Goal: Task Accomplishment & Management: Use online tool/utility

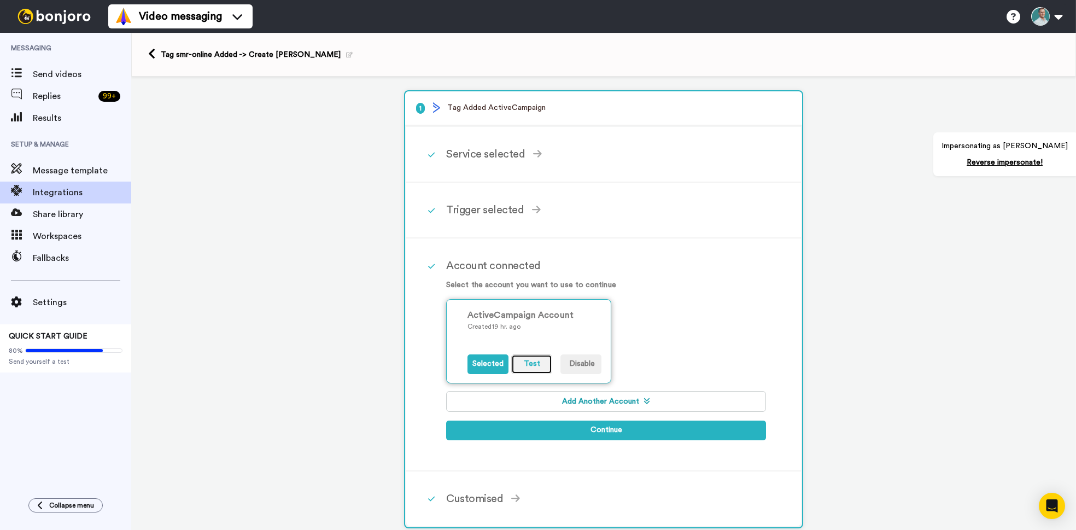
click at [529, 357] on button "Test" at bounding box center [531, 364] width 41 height 20
click at [532, 368] on button "Test" at bounding box center [531, 364] width 41 height 20
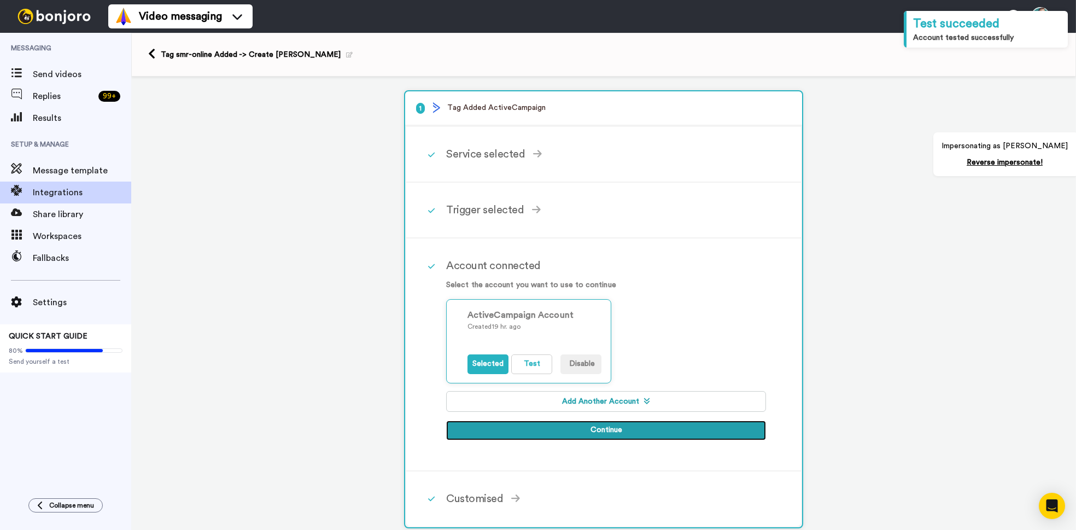
click at [582, 432] on button "Continue" at bounding box center [606, 430] width 320 height 20
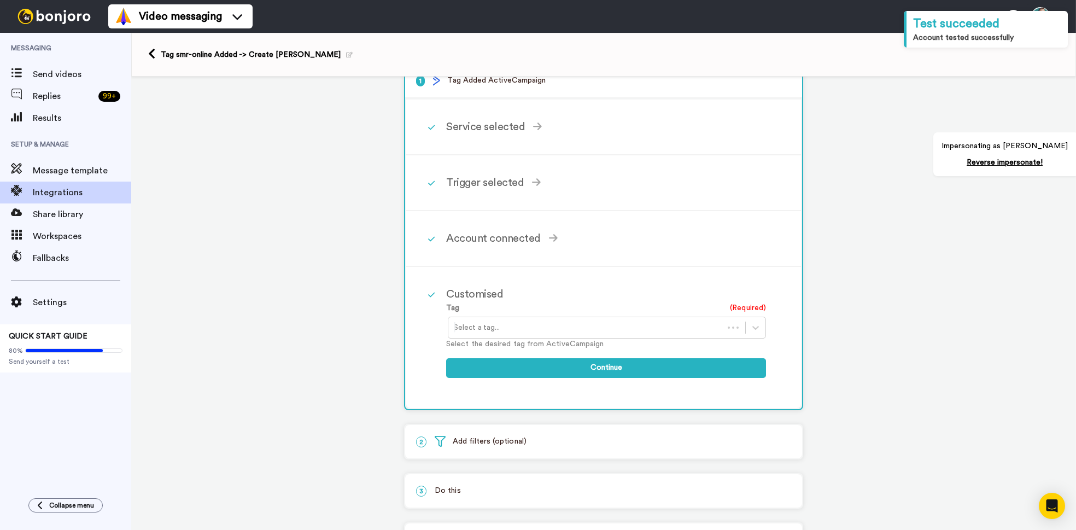
scroll to position [37, 0]
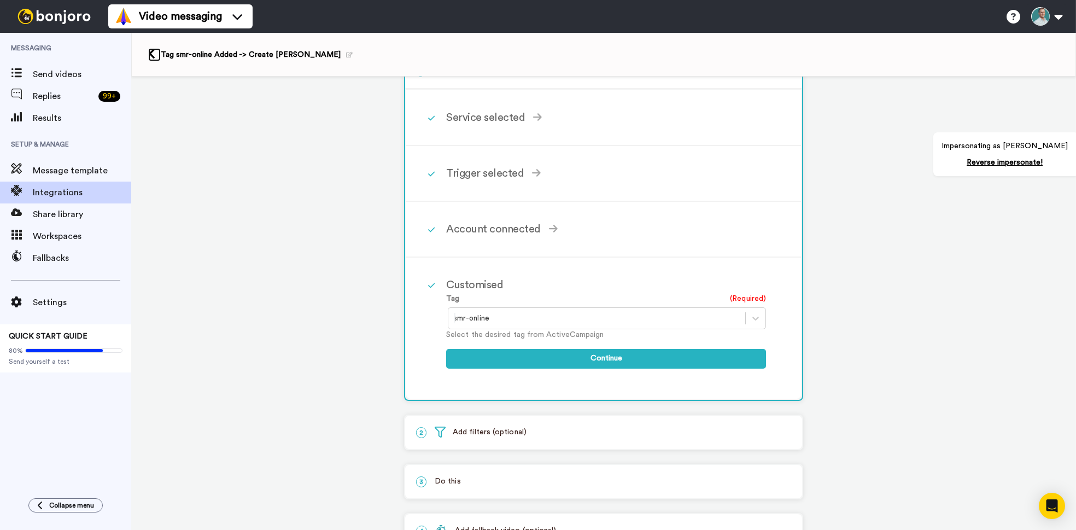
click at [151, 53] on icon at bounding box center [151, 53] width 7 height 11
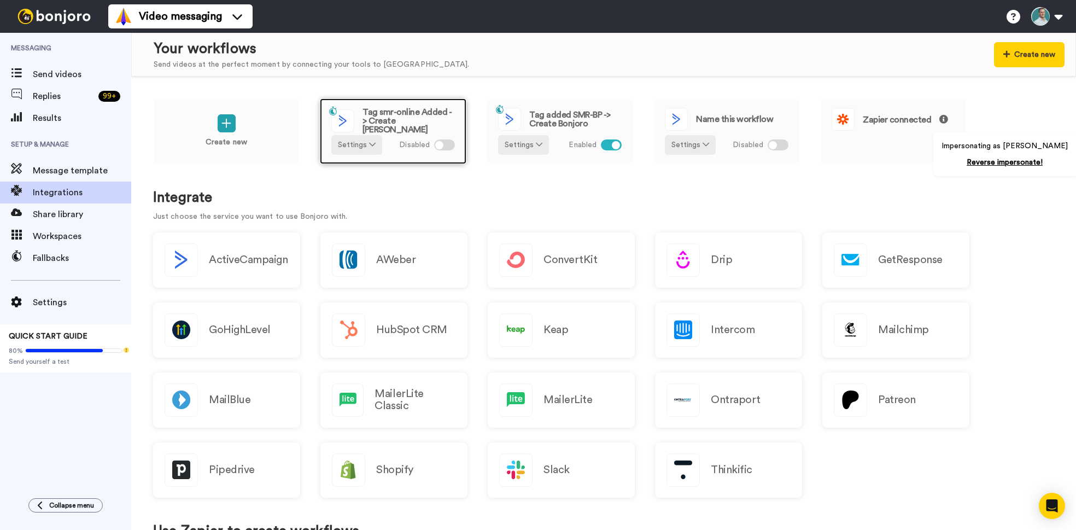
click at [426, 125] on span "Tag smr-online Added -> Create [PERSON_NAME]" at bounding box center [408, 121] width 92 height 26
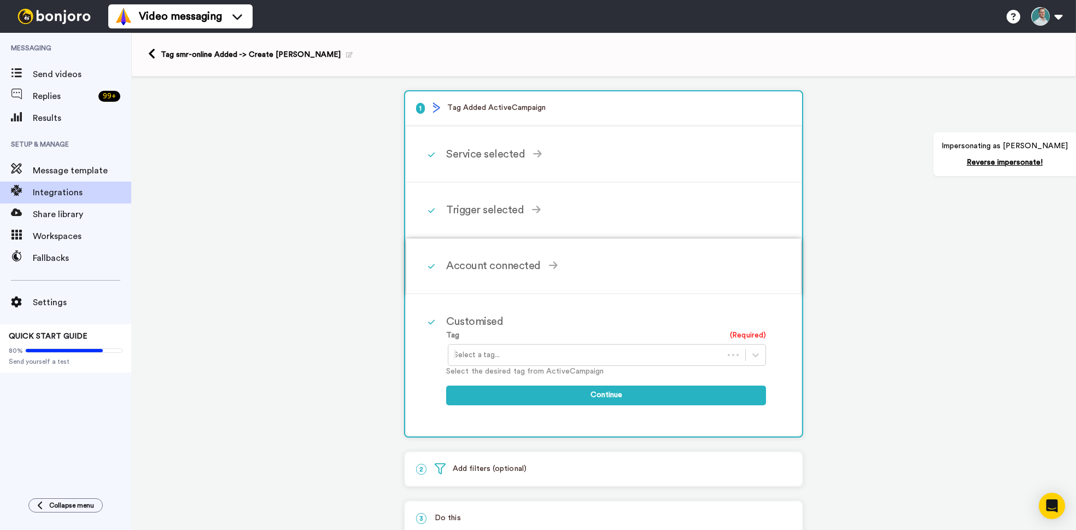
click at [513, 260] on div "Account connected" at bounding box center [606, 265] width 320 height 16
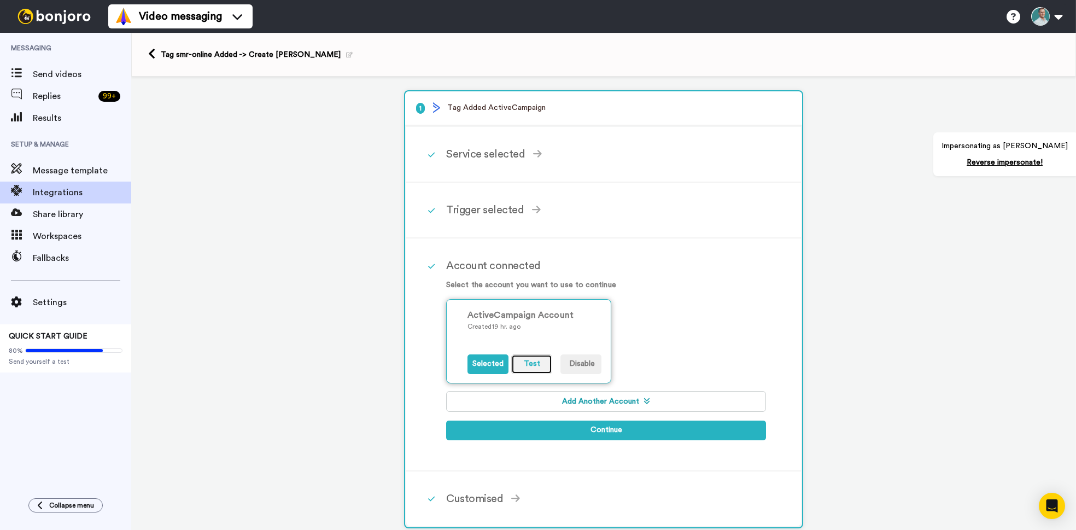
click at [537, 366] on button "Test" at bounding box center [531, 364] width 41 height 20
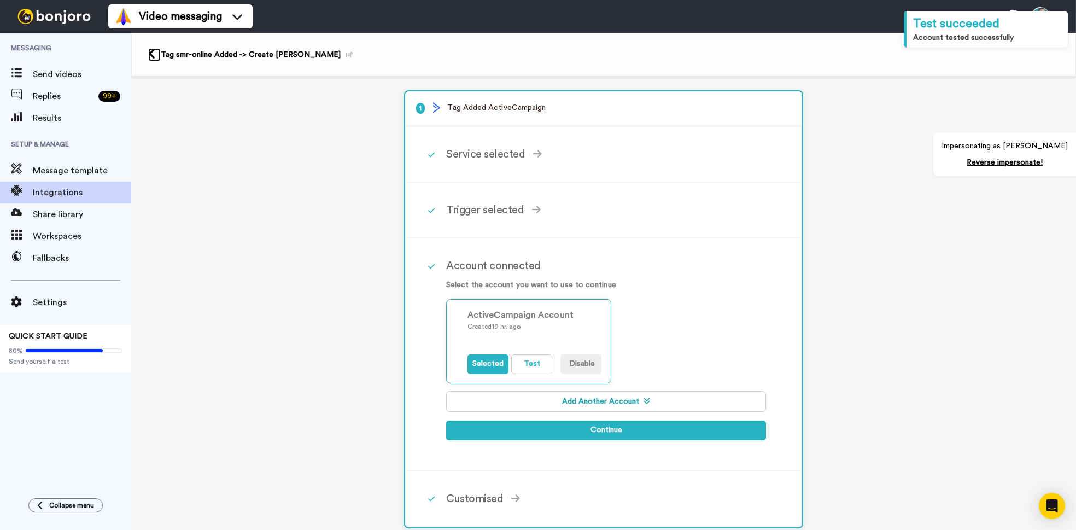
click at [149, 58] on icon at bounding box center [151, 53] width 7 height 11
